Goal: Check status: Check status

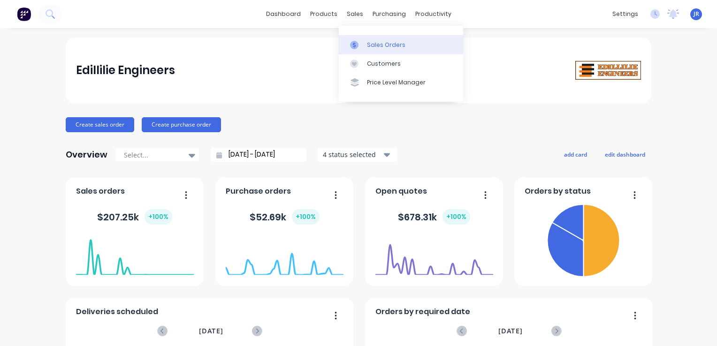
click at [359, 45] on div at bounding box center [357, 45] width 14 height 8
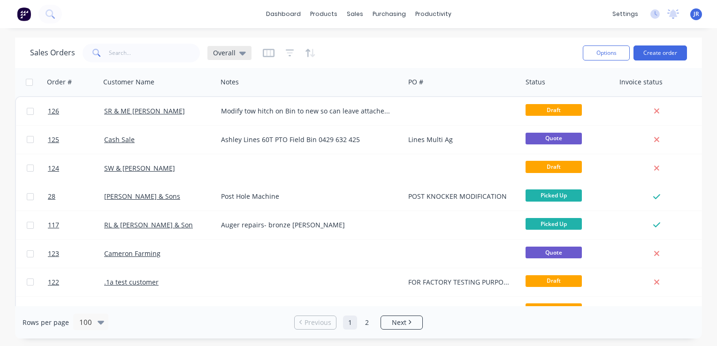
click at [240, 57] on div "Overall" at bounding box center [229, 53] width 44 height 14
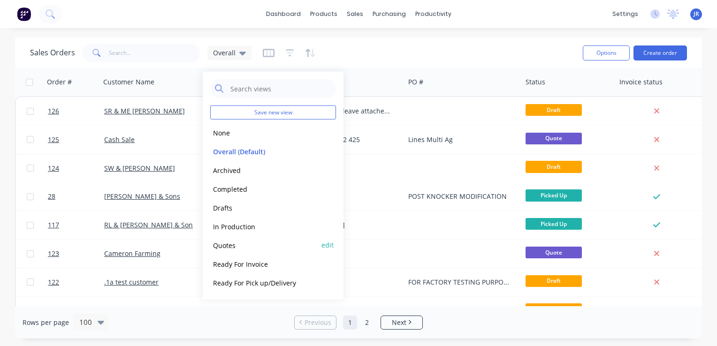
click at [252, 243] on button "Quotes" at bounding box center [263, 245] width 107 height 11
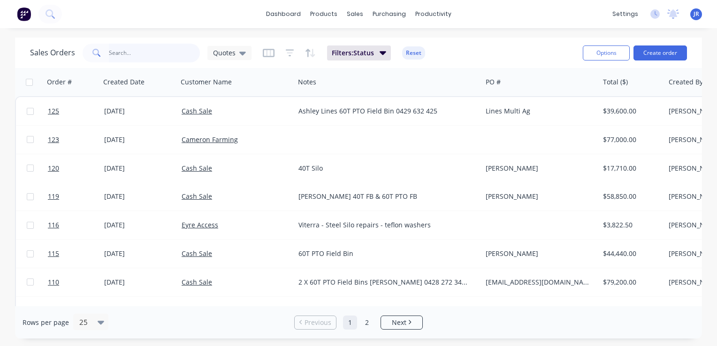
click at [145, 50] on input "text" at bounding box center [154, 53] width 91 height 19
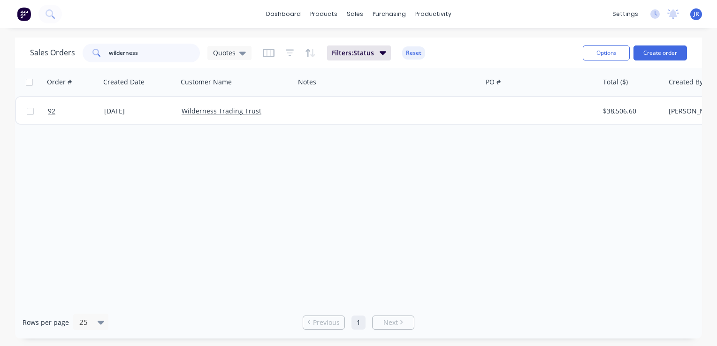
type input "wilderness"
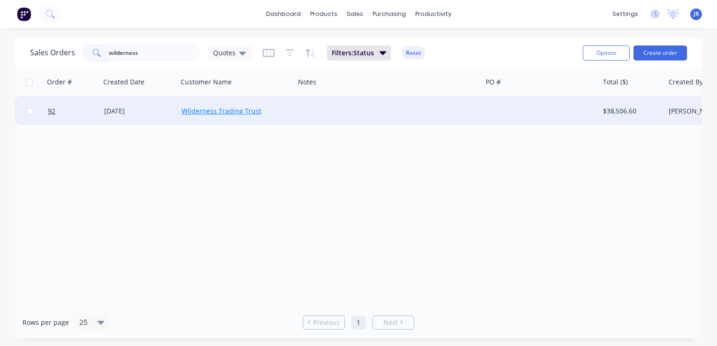
click at [227, 111] on link "Wilderness Trading Trust" at bounding box center [222, 111] width 80 height 9
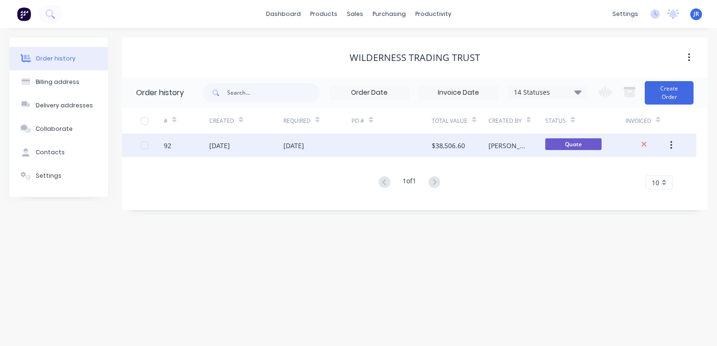
click at [423, 153] on div at bounding box center [391, 145] width 80 height 23
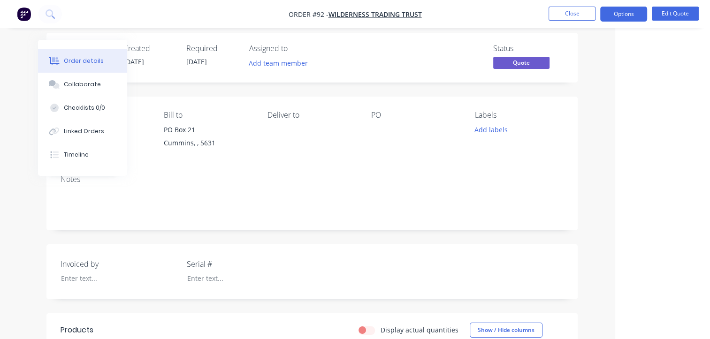
scroll to position [0, 95]
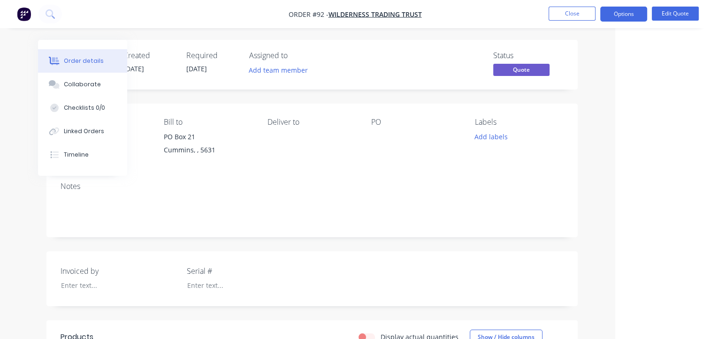
click at [393, 59] on div "Status Quote" at bounding box center [453, 64] width 221 height 27
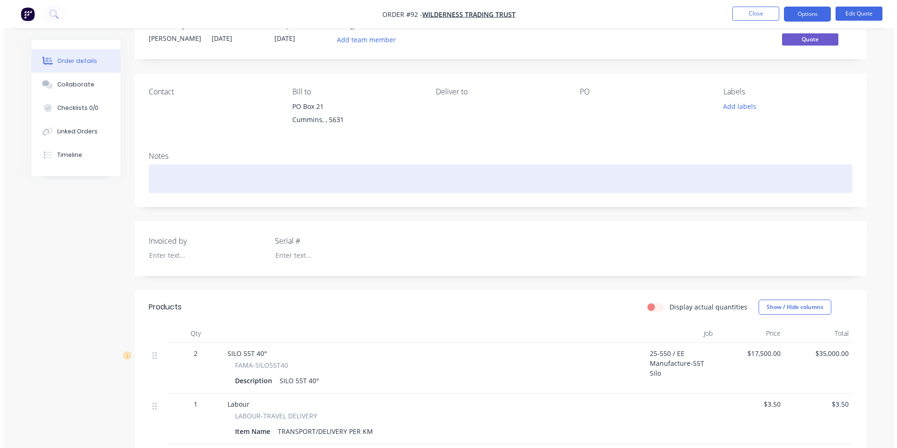
scroll to position [0, 0]
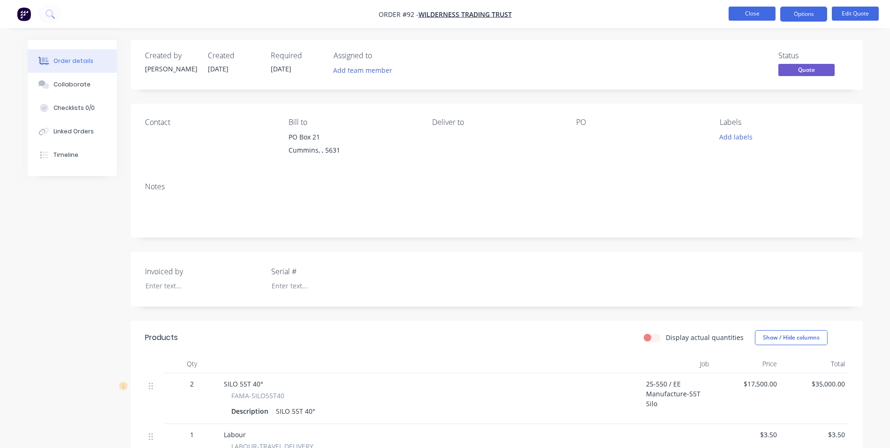
click at [716, 16] on button "Close" at bounding box center [752, 14] width 47 height 14
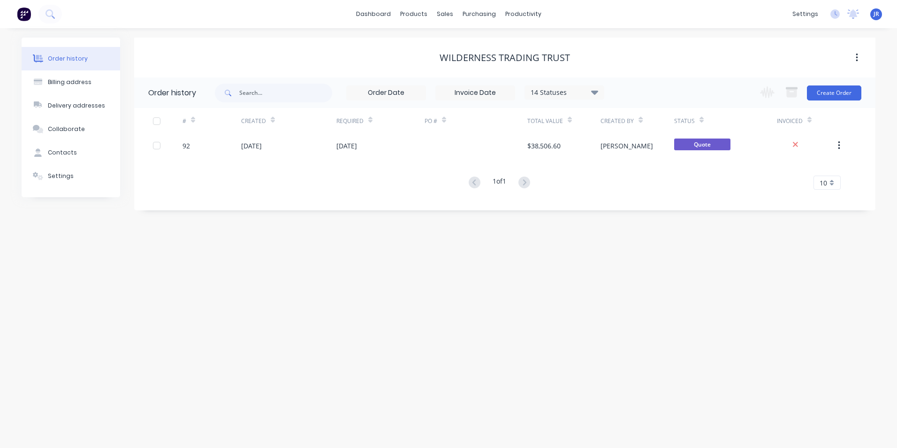
click at [255, 323] on div "Order history Billing address Delivery addresses Collaborate Contacts Settings …" at bounding box center [448, 237] width 897 height 419
